Goal: Task Accomplishment & Management: Complete application form

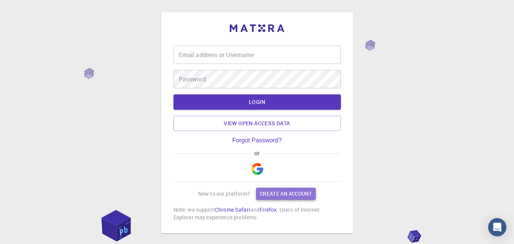
click at [270, 194] on link "Create an account" at bounding box center [286, 194] width 60 height 12
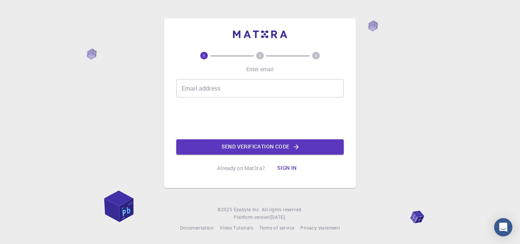
click at [211, 87] on div "Email address Email address" at bounding box center [259, 88] width 167 height 18
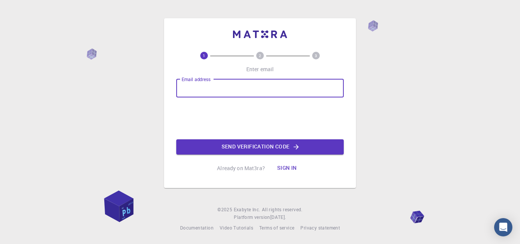
type input "[EMAIL_ADDRESS][DOMAIN_NAME]"
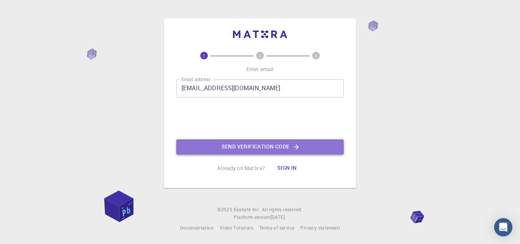
click at [235, 149] on button "Send verification code" at bounding box center [259, 146] width 167 height 15
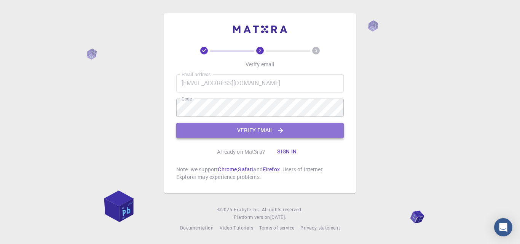
click at [239, 132] on button "Verify email" at bounding box center [259, 130] width 167 height 15
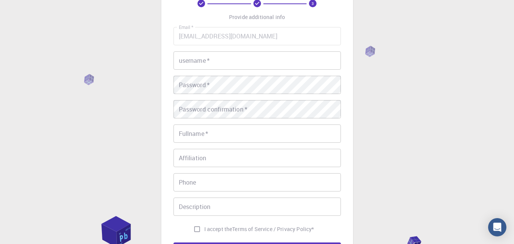
scroll to position [44, 0]
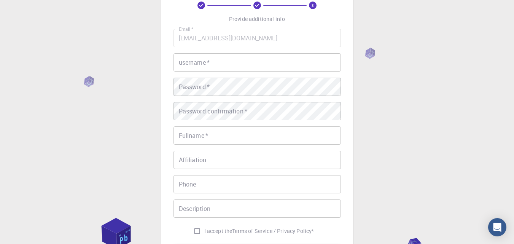
click at [208, 67] on input "username   *" at bounding box center [256, 62] width 167 height 18
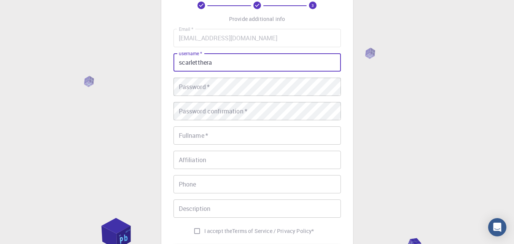
type input "scarletthera"
click at [200, 86] on div "Password   * Password   *" at bounding box center [256, 87] width 167 height 18
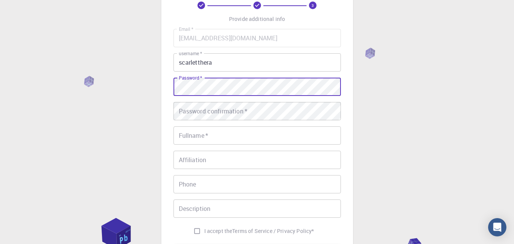
click at [213, 110] on div "Password confirmation   * Password confirmation   *" at bounding box center [256, 111] width 167 height 18
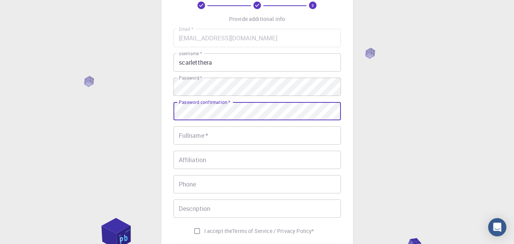
click at [195, 137] on div "Fullname   * Fullname   *" at bounding box center [256, 135] width 167 height 18
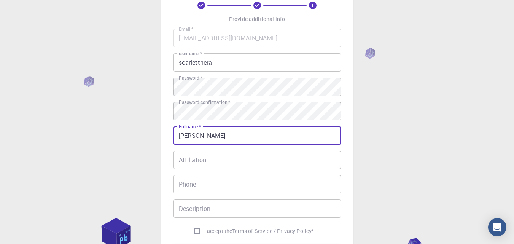
type input "[PERSON_NAME]"
click at [198, 162] on div "Affiliation Affiliation" at bounding box center [256, 160] width 167 height 18
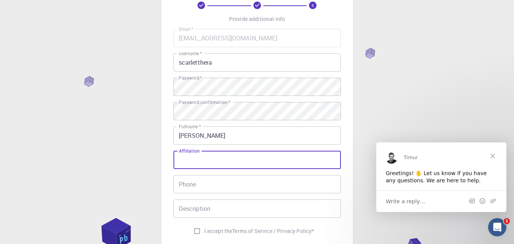
scroll to position [0, 0]
type input "Escuela"
click at [187, 187] on div "Phone Phone" at bounding box center [256, 184] width 167 height 18
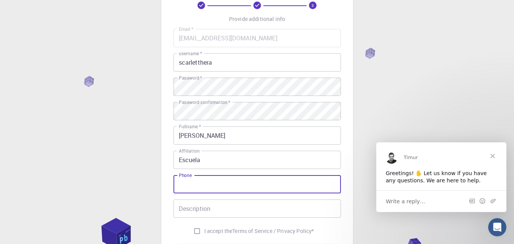
type input "9991743093"
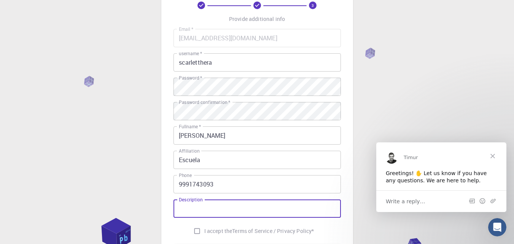
click at [200, 212] on div "Description Description" at bounding box center [256, 208] width 167 height 18
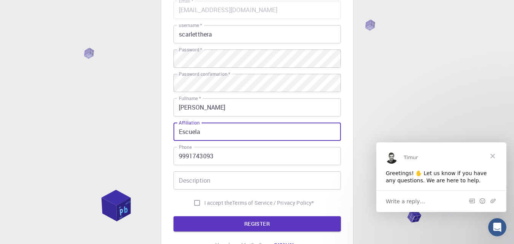
drag, startPoint x: 209, startPoint y: 133, endPoint x: 170, endPoint y: 137, distance: 38.6
click at [170, 137] on div "3 Provide additional info Email   * [EMAIL_ADDRESS][DOMAIN_NAME] Email   * user…" at bounding box center [257, 102] width 192 height 325
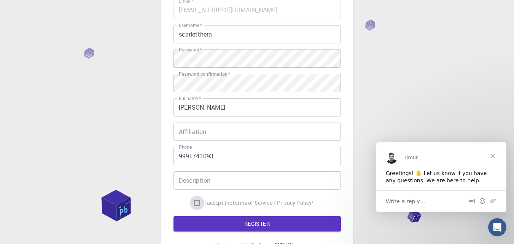
click at [196, 202] on input "I accept the Terms of Service / Privacy Policy *" at bounding box center [197, 203] width 14 height 14
checkbox input "true"
click at [231, 219] on button "REGISTER" at bounding box center [256, 223] width 167 height 15
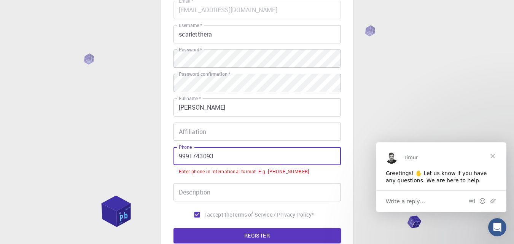
click at [177, 157] on input "9991743093" at bounding box center [256, 156] width 167 height 18
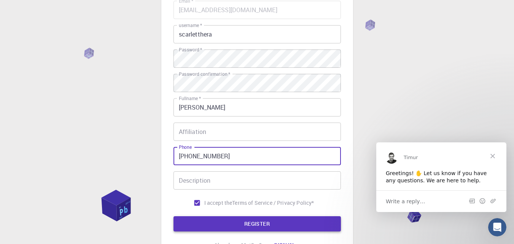
click at [227, 222] on button "REGISTER" at bounding box center [256, 223] width 167 height 15
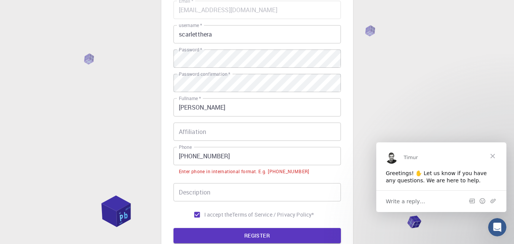
click at [192, 157] on input "[PHONE_NUMBER]" at bounding box center [256, 156] width 167 height 18
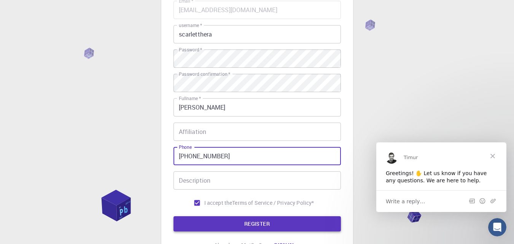
type input "[PHONE_NUMBER]"
click at [219, 222] on button "REGISTER" at bounding box center [256, 223] width 167 height 15
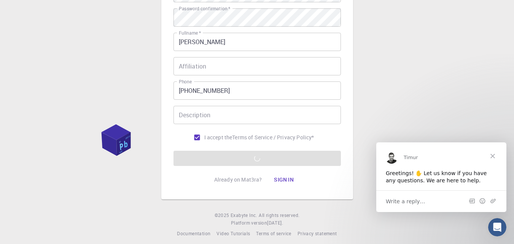
scroll to position [140, 0]
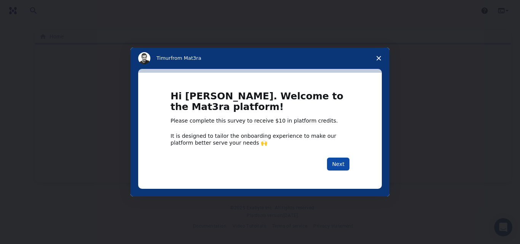
click at [337, 163] on button "Next" at bounding box center [338, 163] width 22 height 13
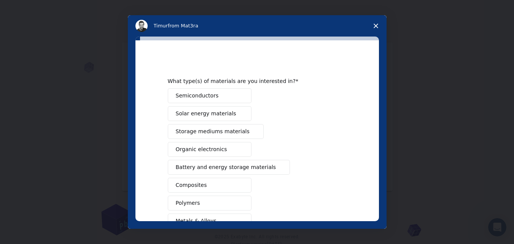
click at [211, 151] on span "Organic electronics" at bounding box center [201, 149] width 51 height 8
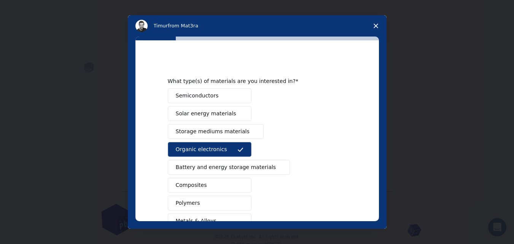
click at [228, 147] on button "Organic electronics" at bounding box center [210, 149] width 84 height 15
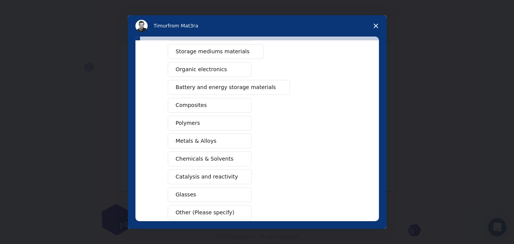
scroll to position [80, 0]
click at [214, 143] on button "Metals & Alloys" at bounding box center [210, 140] width 84 height 15
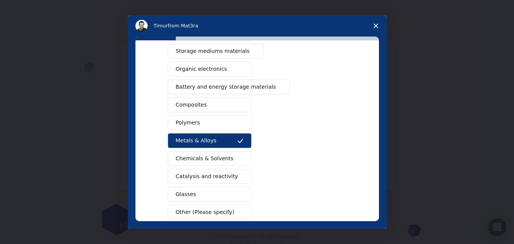
click at [214, 158] on span "Chemicals & Solvents" at bounding box center [205, 158] width 58 height 8
click at [199, 120] on button "Polymers" at bounding box center [210, 122] width 84 height 15
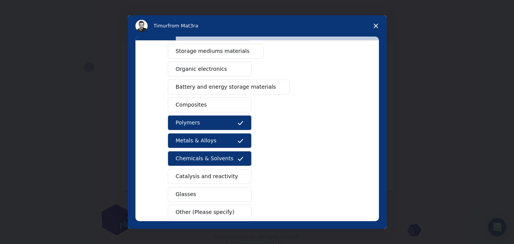
click at [206, 104] on button "Composites" at bounding box center [210, 104] width 84 height 15
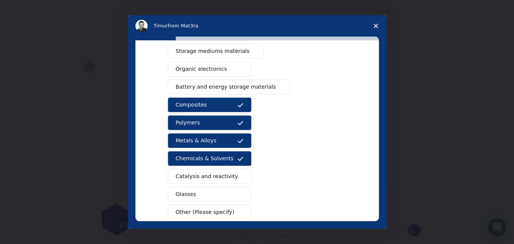
click at [224, 66] on button "Organic electronics" at bounding box center [210, 69] width 84 height 15
click at [218, 176] on span "Catalysis and reactivity" at bounding box center [207, 176] width 62 height 8
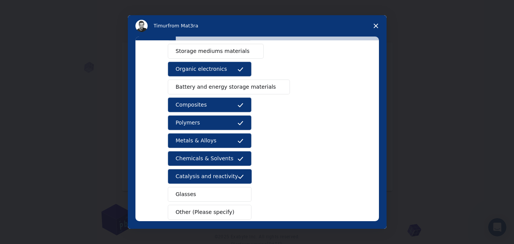
drag, startPoint x: 378, startPoint y: 131, endPoint x: 377, endPoint y: 105, distance: 25.9
click at [377, 105] on div "What type(s) of materials are you interested in? Semiconductors Solar energy ma…" at bounding box center [256, 130] width 243 height 181
click at [245, 55] on button "Storage mediums materials" at bounding box center [216, 51] width 96 height 15
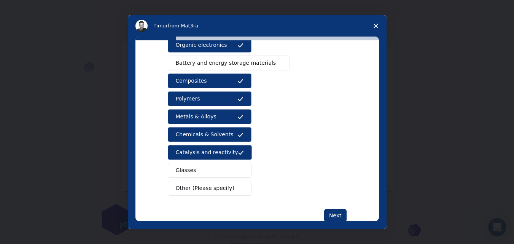
scroll to position [123, 0]
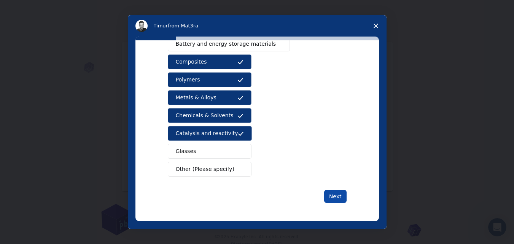
click at [332, 195] on button "Next" at bounding box center [335, 196] width 22 height 13
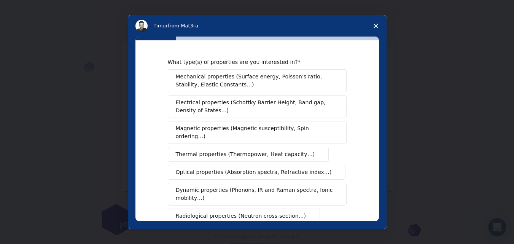
click at [296, 127] on span "Magnetic properties (Magnetic susceptibility, Spin ordering…)" at bounding box center [254, 132] width 157 height 16
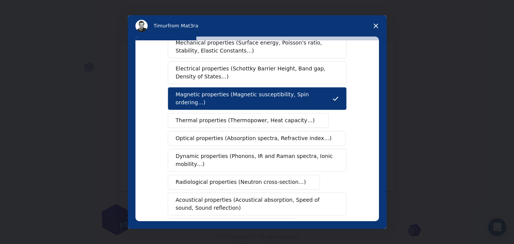
scroll to position [39, 0]
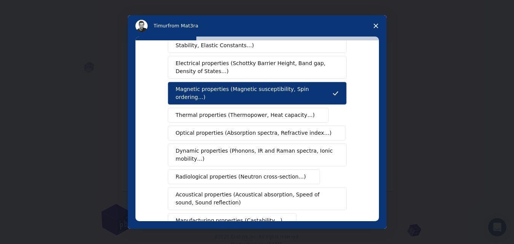
click at [273, 111] on span "Thermal properties (Thermopower, Heat capacity…)" at bounding box center [245, 115] width 139 height 8
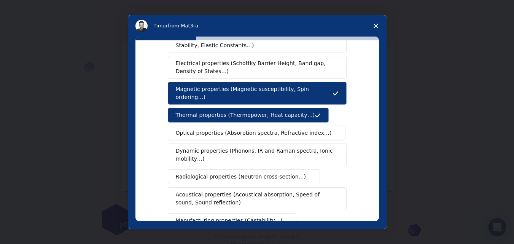
click at [259, 129] on span "Optical properties (Absorption spectra, Refractive index…)" at bounding box center [254, 133] width 156 height 8
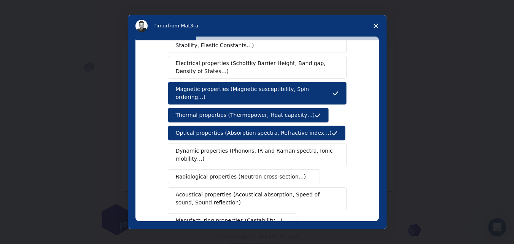
click at [269, 173] on span "Radiological properties (Neutron cross-section…)" at bounding box center [241, 177] width 130 height 8
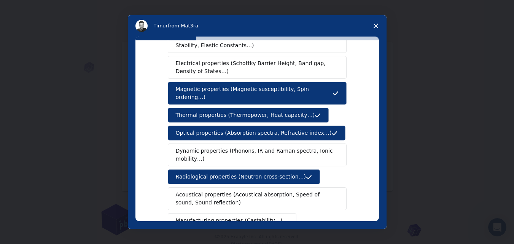
click at [274, 191] on span "Acoustical properties (Acoustical absorption, Speed of sound, Sound reflection)" at bounding box center [255, 199] width 158 height 16
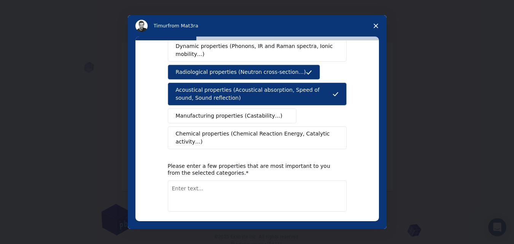
scroll to position [146, 0]
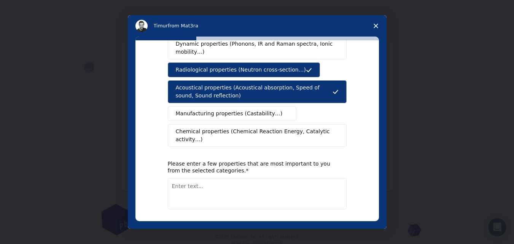
click at [273, 127] on span "Chemical properties (Chemical Reaction Energy, Catalytic activity…)" at bounding box center [254, 135] width 157 height 16
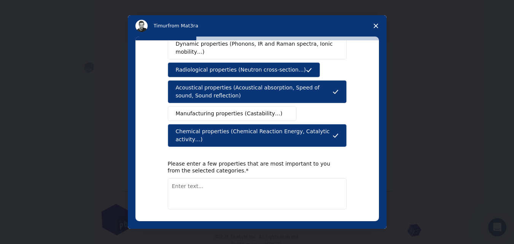
click at [211, 178] on textarea "Enter text..." at bounding box center [257, 193] width 179 height 31
type textarea "Chemical properties"
click at [338, 223] on button "Next" at bounding box center [335, 229] width 22 height 13
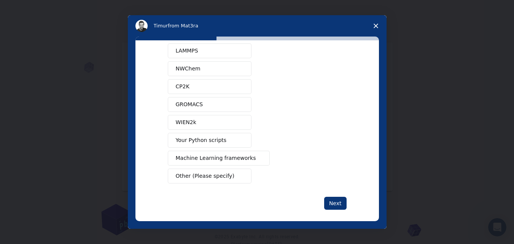
scroll to position [68, 0]
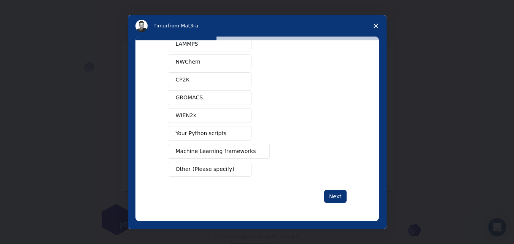
click at [222, 135] on button "Your Python scripts" at bounding box center [210, 133] width 84 height 15
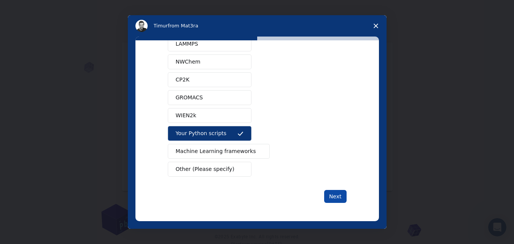
click at [334, 193] on button "Next" at bounding box center [335, 196] width 22 height 13
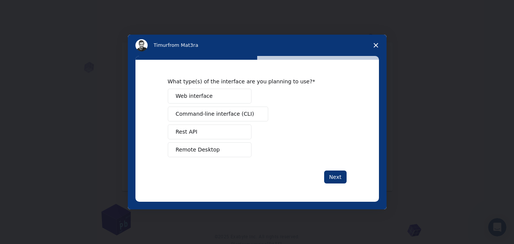
click at [225, 95] on button "Web interface" at bounding box center [210, 96] width 84 height 15
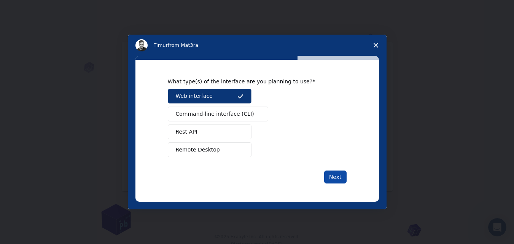
click at [339, 170] on button "Next" at bounding box center [335, 176] width 22 height 13
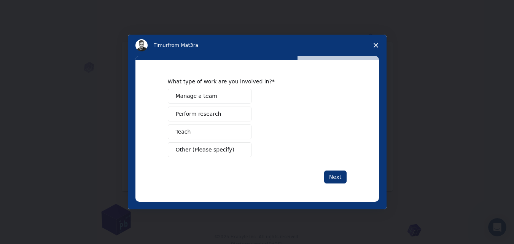
click at [213, 111] on span "Perform research" at bounding box center [199, 114] width 46 height 8
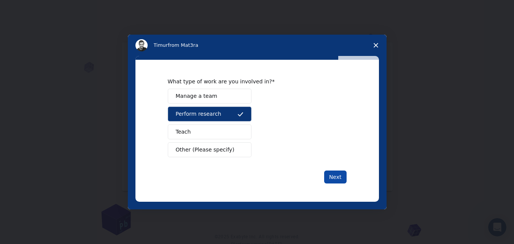
click at [335, 179] on button "Next" at bounding box center [335, 176] width 22 height 13
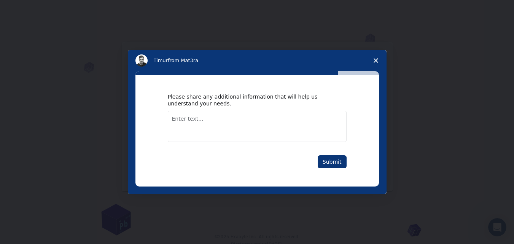
click at [187, 121] on textarea "Enter text..." at bounding box center [257, 126] width 179 height 31
type textarea "I´m currently a biochemical eingeneering student"
click at [330, 159] on button "Submit" at bounding box center [332, 161] width 29 height 13
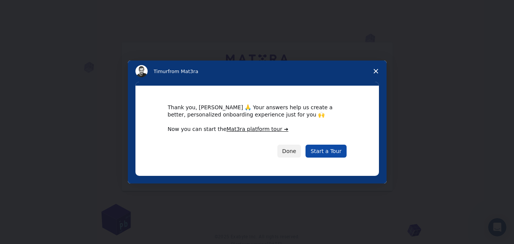
click at [326, 148] on link "Start a Tour" at bounding box center [325, 151] width 41 height 13
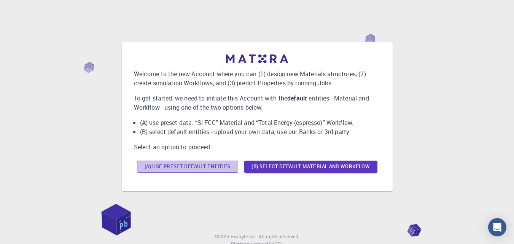
click at [203, 165] on button "(A) Use preset default entities" at bounding box center [187, 167] width 101 height 12
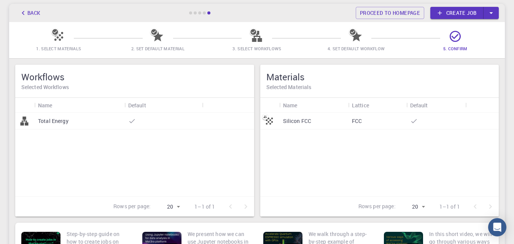
scroll to position [40, 0]
